Goal: Task Accomplishment & Management: Manage account settings

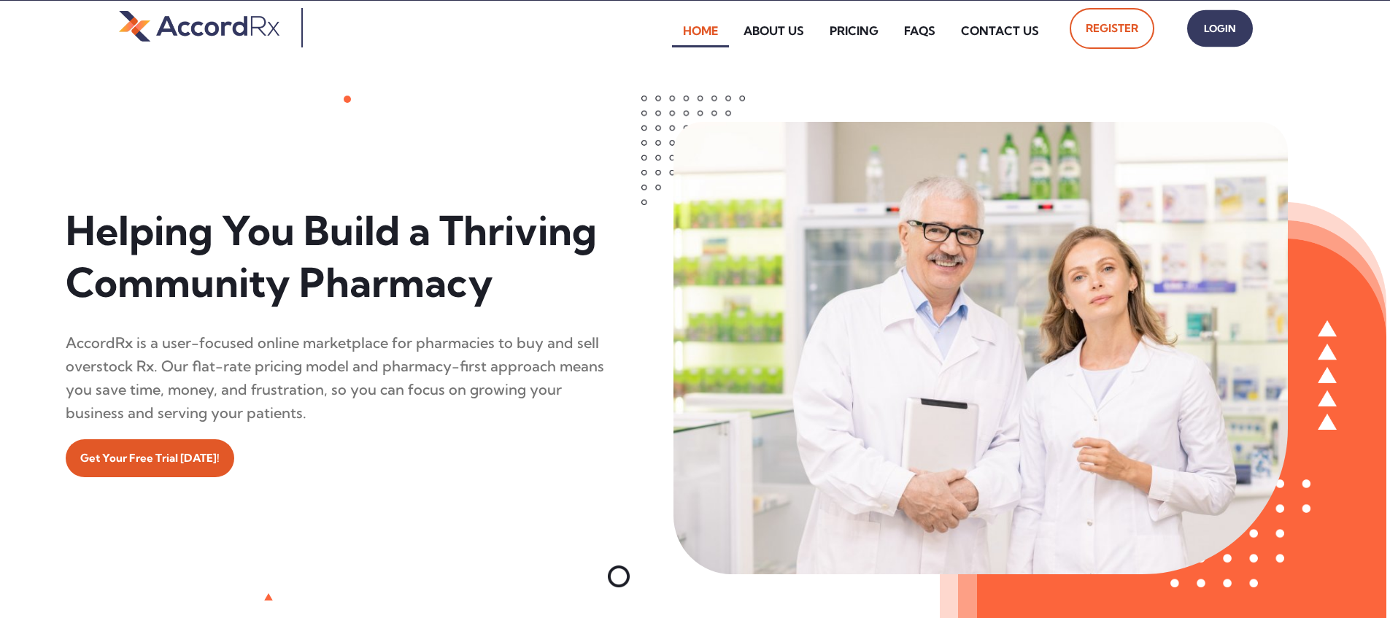
click at [666, 34] on span "Login" at bounding box center [1219, 28] width 36 height 21
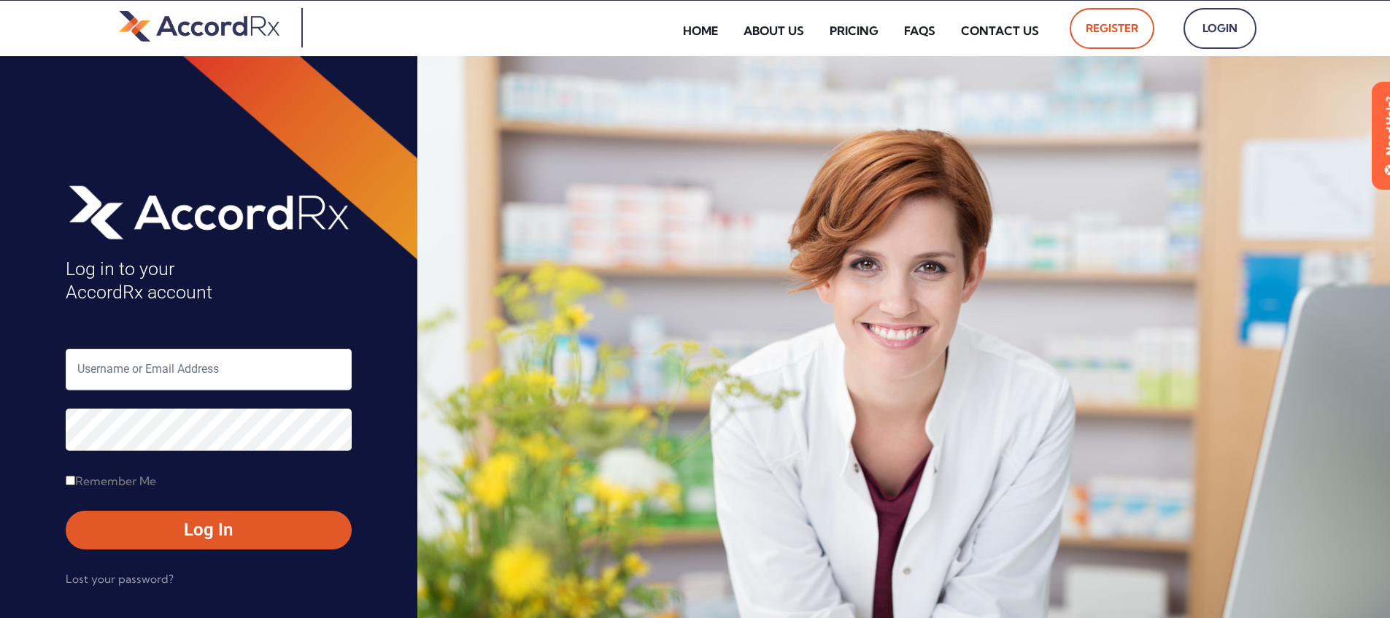
click at [125, 365] on input "text" at bounding box center [209, 370] width 286 height 42
type input "ARX-[PERSON_NAME]"
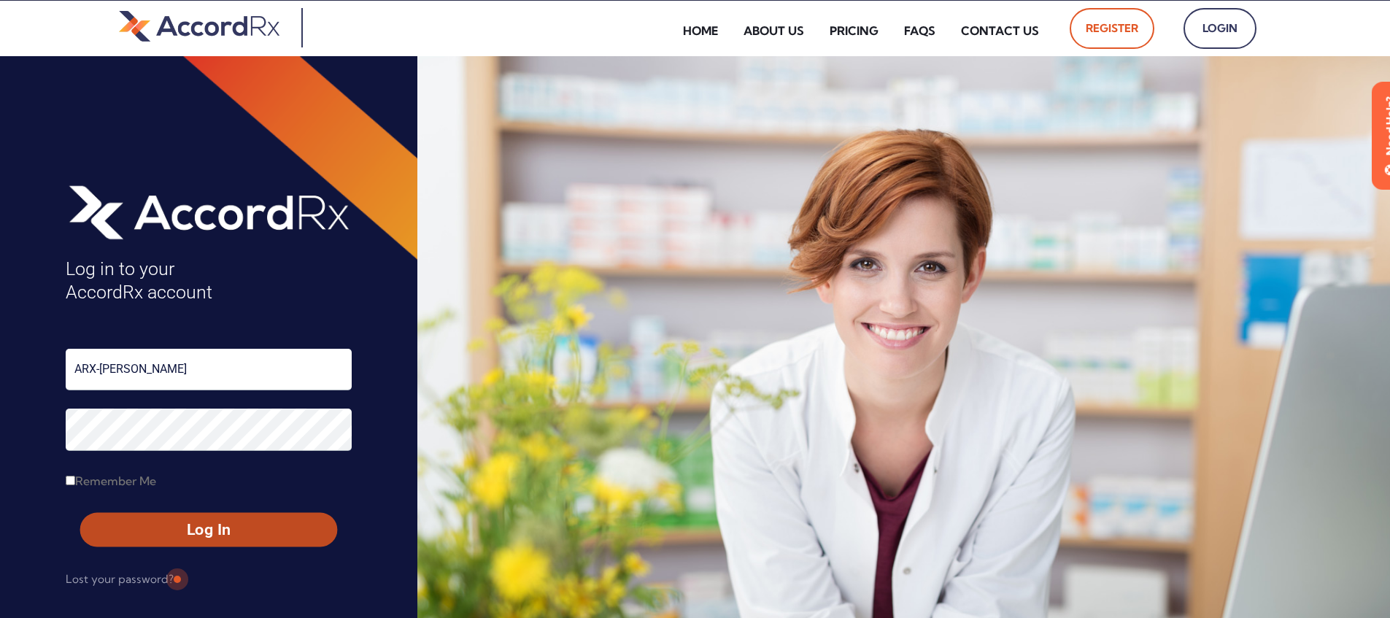
click at [175, 524] on span "Log In" at bounding box center [208, 529] width 231 height 21
